Goal: Task Accomplishment & Management: Use online tool/utility

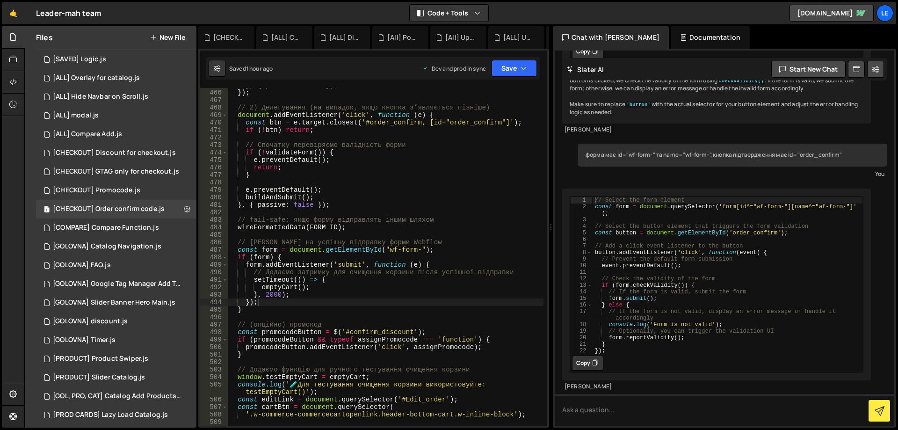
scroll to position [266, 0]
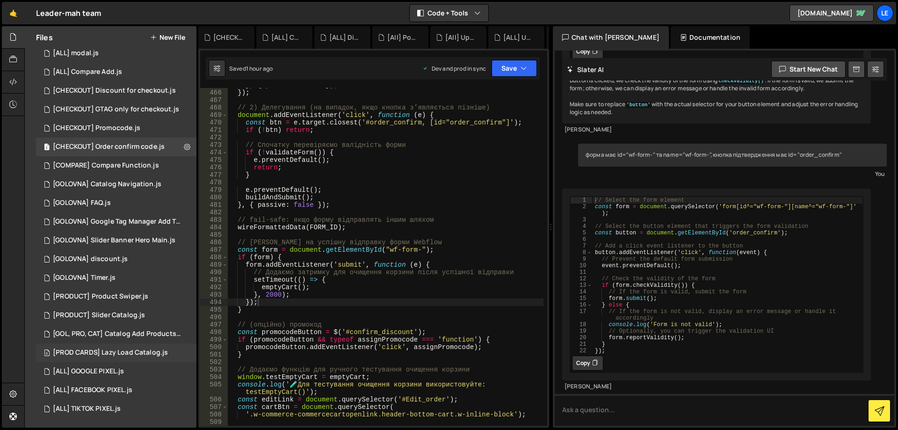
click at [145, 350] on div "[PROD CARDS] Lazy Load Catalog.js" at bounding box center [110, 352] width 115 height 8
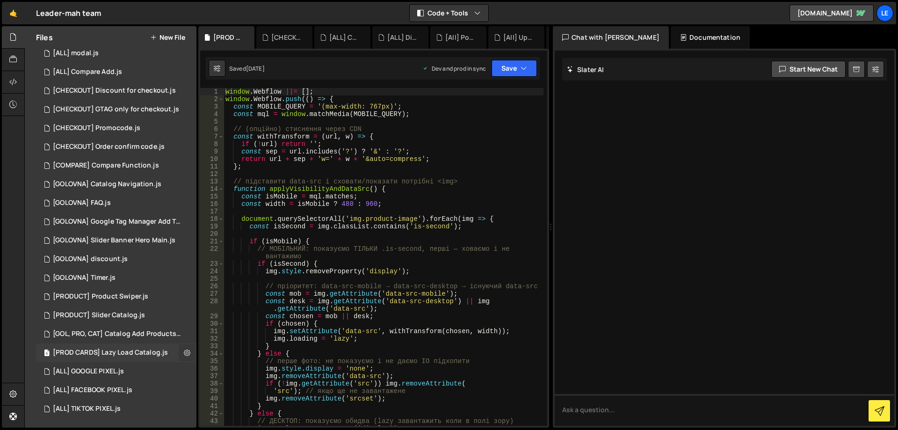
click at [184, 350] on icon at bounding box center [187, 352] width 7 height 9
type input "[PROD CARDS] Lazy Load Catalog"
radio input "true"
checkbox input "true"
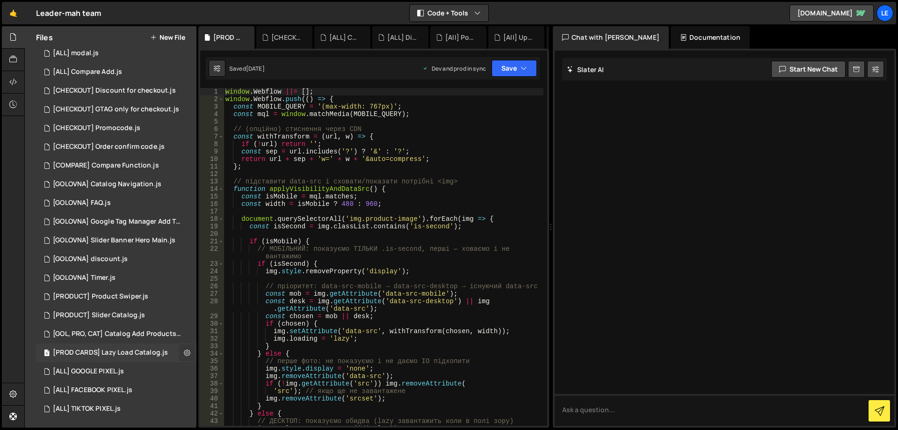
checkbox input "true"
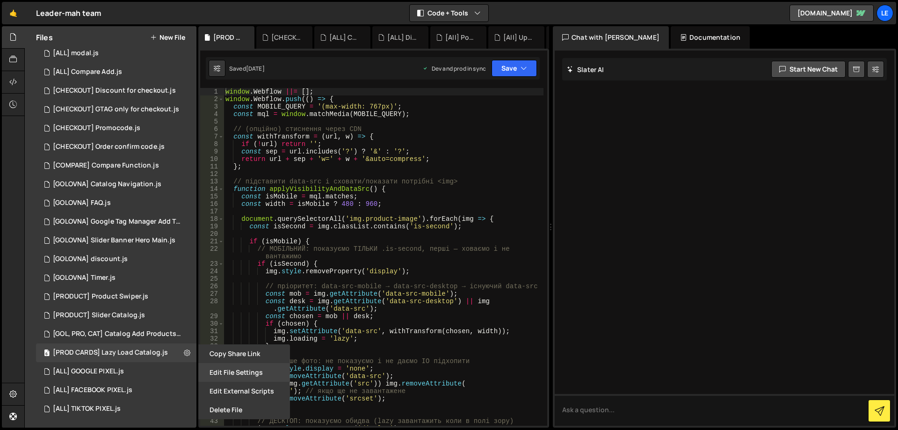
click at [243, 367] on button "Edit File Settings" at bounding box center [244, 372] width 92 height 19
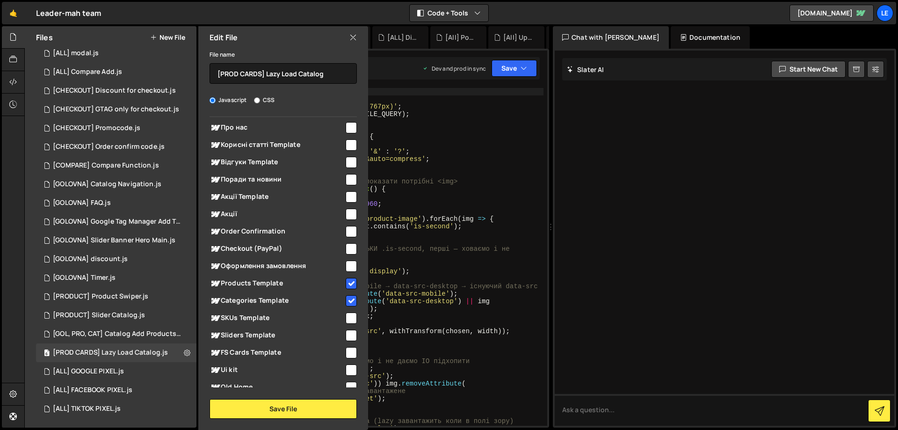
scroll to position [773, 0]
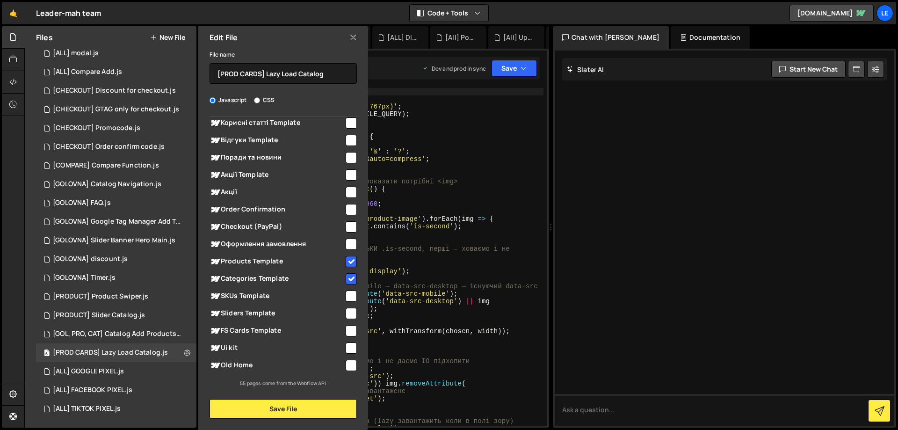
type textarea "if (isSecond) {"
click at [434, 267] on div "window . Webflow ||= [ ] ; window . Webflow . push (( ) => { const MOBILE_QUERY…" at bounding box center [383, 264] width 320 height 352
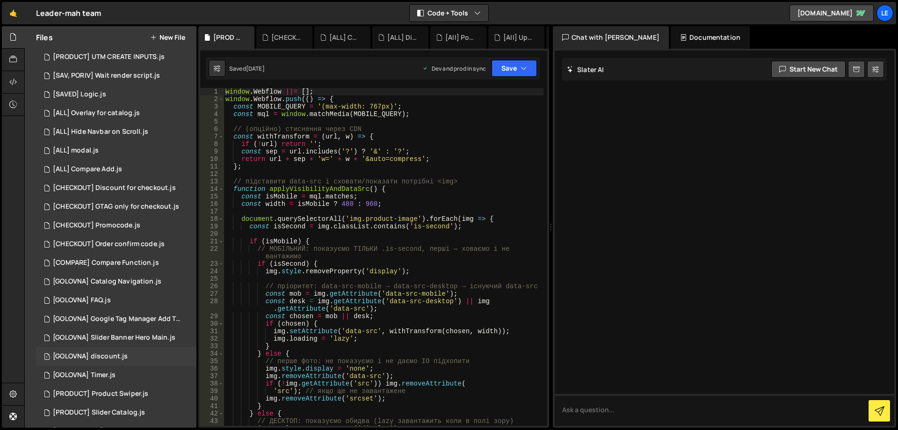
scroll to position [266, 0]
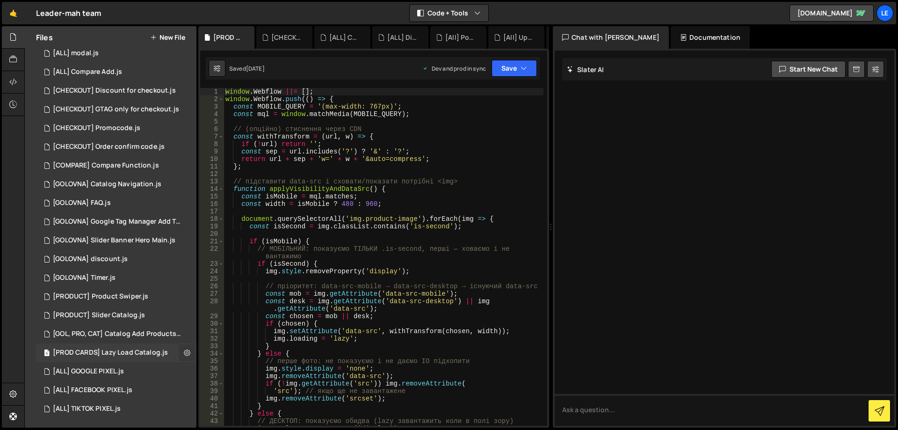
click at [184, 352] on icon at bounding box center [187, 352] width 7 height 9
type input "[PROD CARDS] Lazy Load Catalog"
radio input "true"
checkbox input "true"
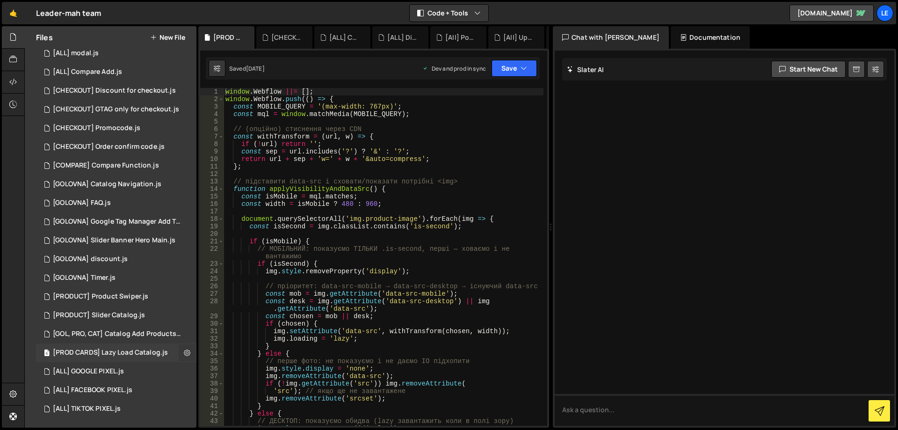
checkbox input "true"
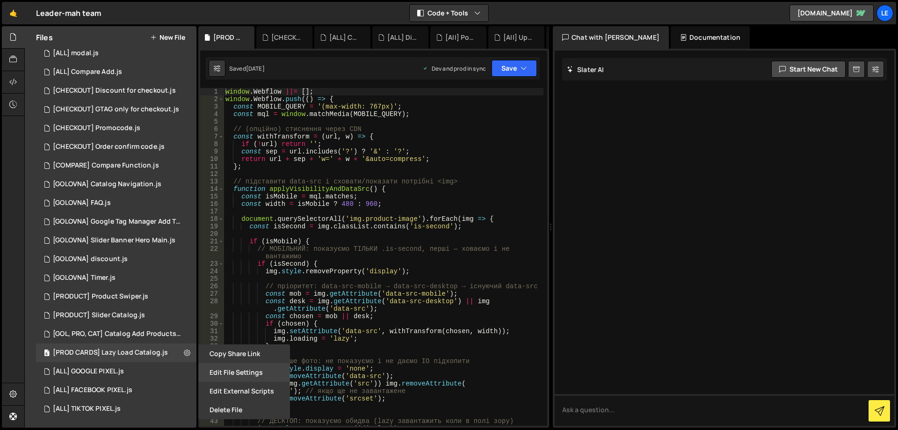
click at [224, 370] on button "Edit File Settings" at bounding box center [244, 372] width 92 height 19
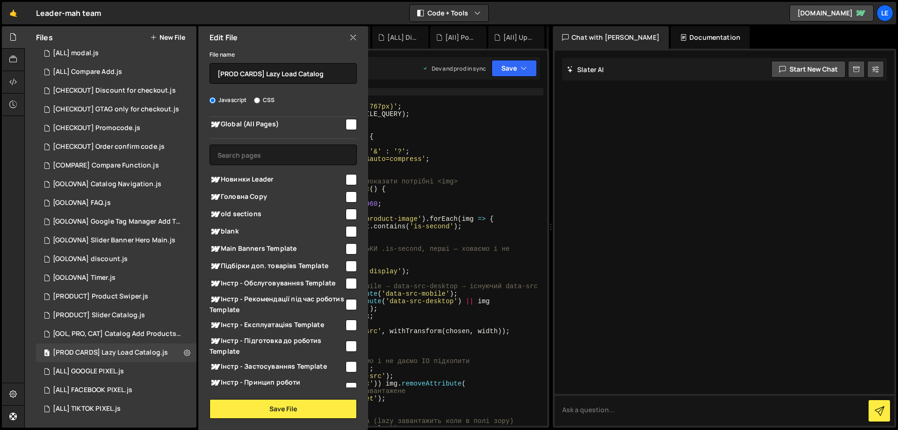
scroll to position [0, 0]
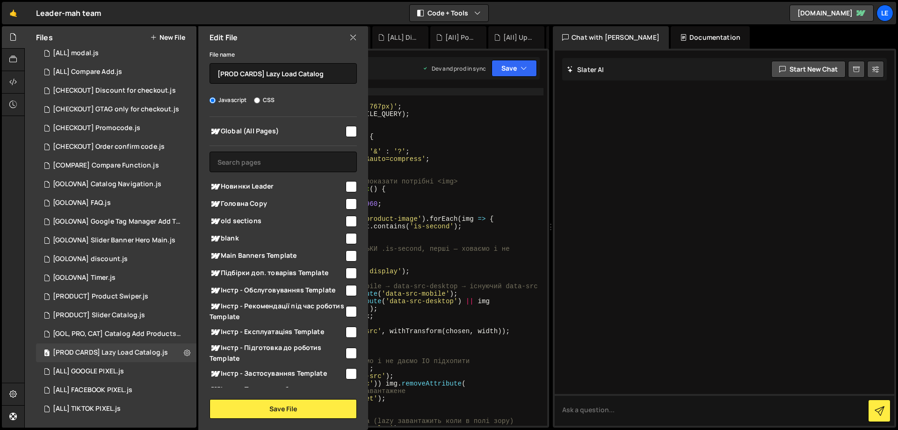
click at [352, 182] on input "checkbox" at bounding box center [350, 186] width 11 height 11
checkbox input "true"
click at [306, 399] on button "Save File" at bounding box center [282, 409] width 147 height 20
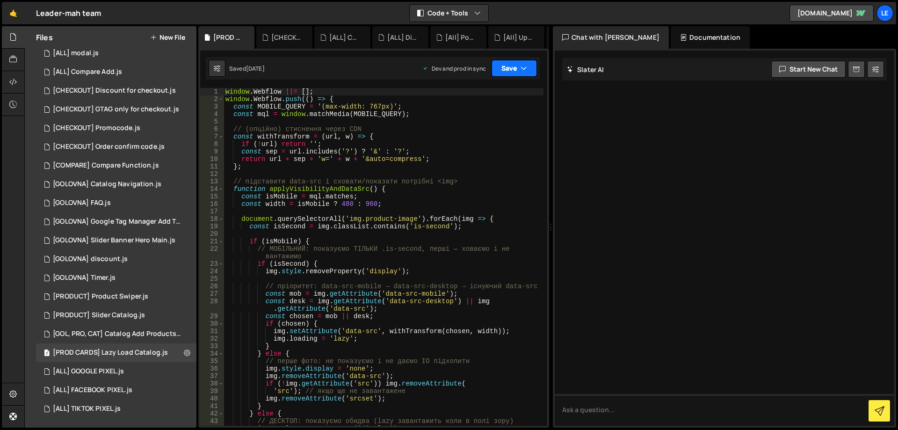
click at [515, 70] on button "Save" at bounding box center [513, 68] width 45 height 17
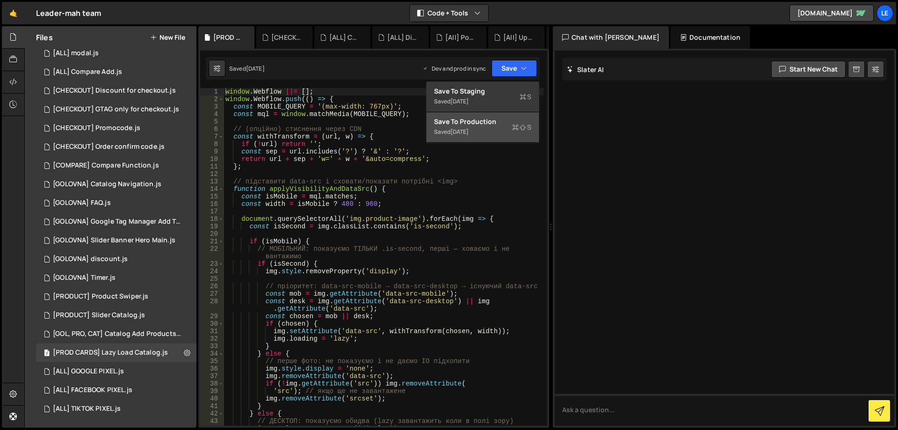
click at [499, 122] on div "Save to Production S" at bounding box center [482, 121] width 97 height 9
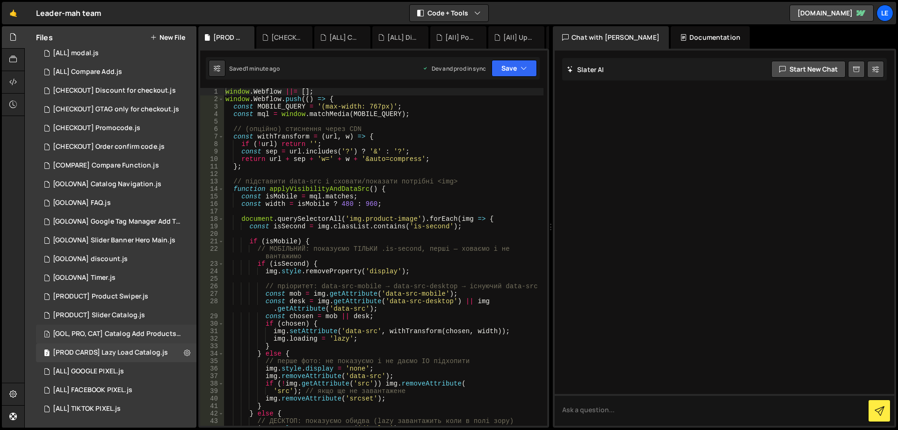
click at [155, 333] on div "[GOL, PRO, CAT] Catalog Add Products.js" at bounding box center [117, 334] width 129 height 8
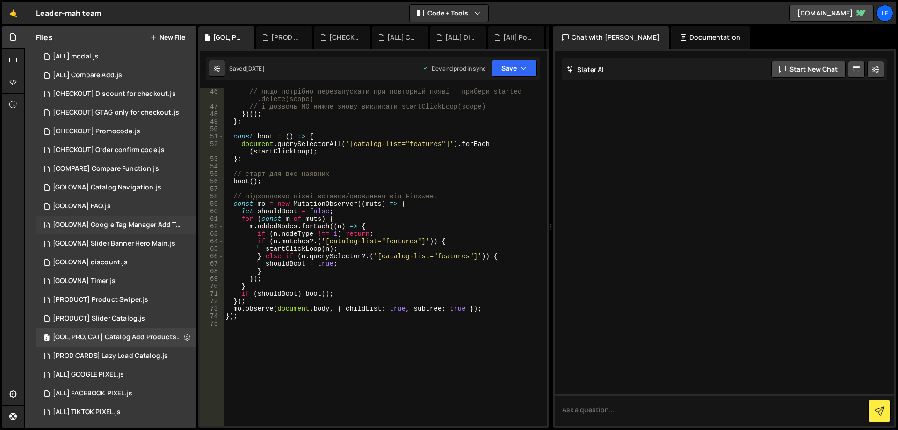
scroll to position [266, 0]
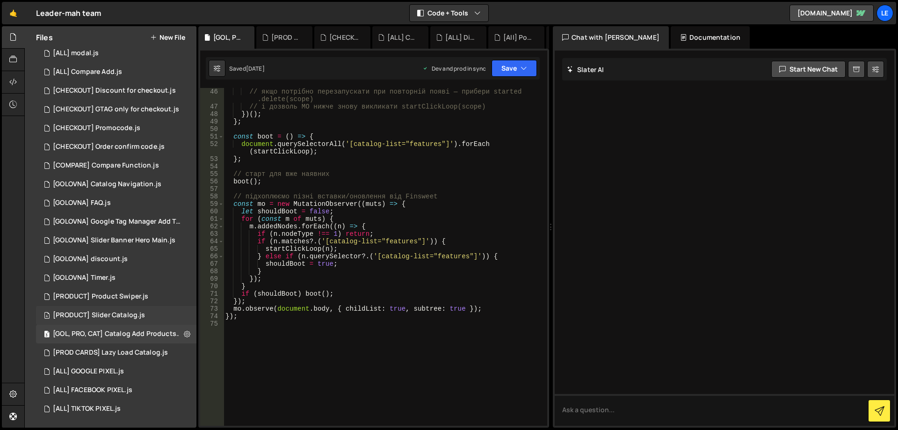
click at [139, 311] on div "[PRODUCT] Slider Catalog.js" at bounding box center [99, 315] width 92 height 8
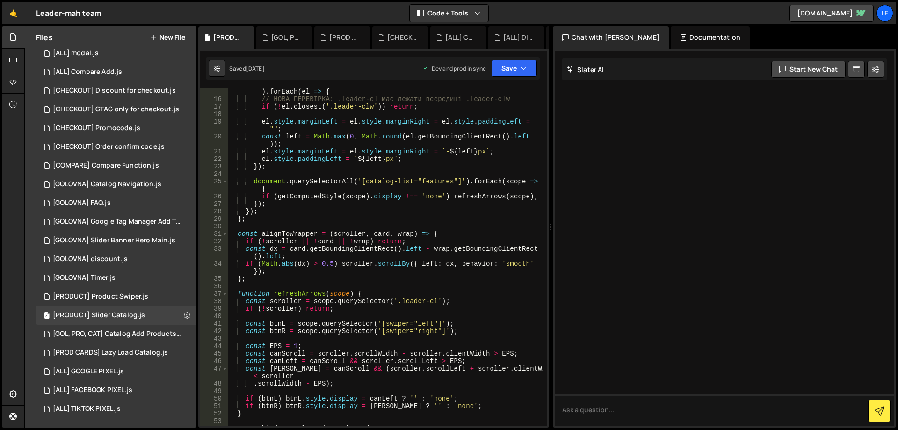
scroll to position [280, 0]
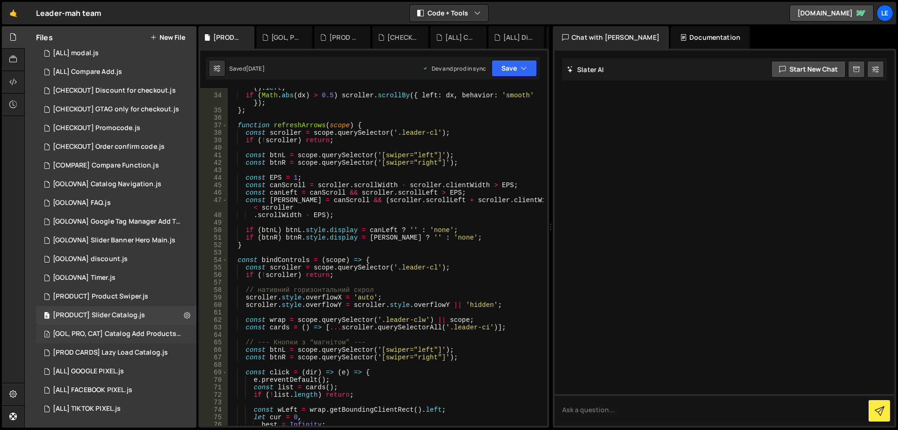
click at [134, 333] on div "[GOL, PRO, CAT] Catalog Add Products.js" at bounding box center [117, 334] width 129 height 8
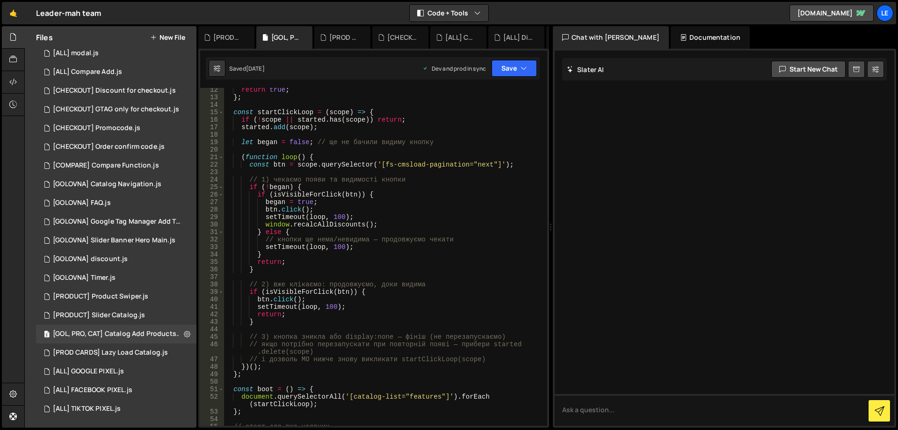
scroll to position [0, 0]
